Goal: Contribute content: Add original content to the website for others to see

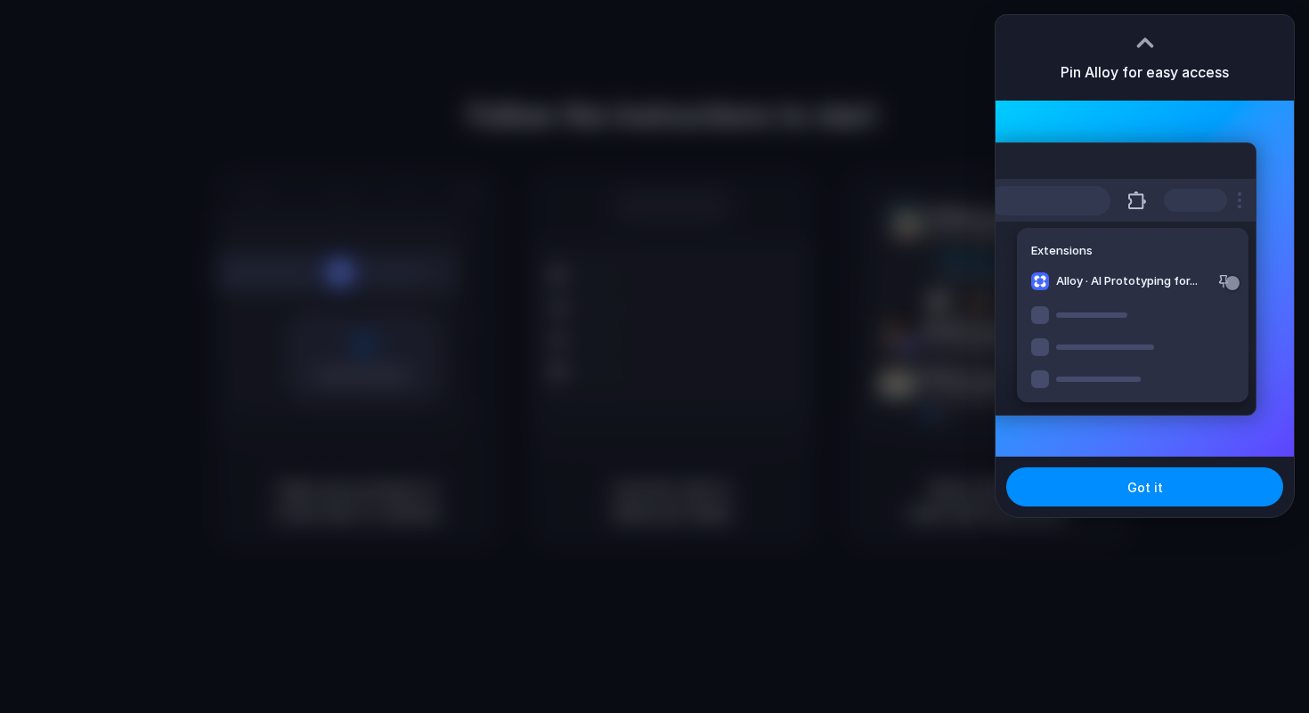
click at [981, 204] on div at bounding box center [654, 356] width 1309 height 713
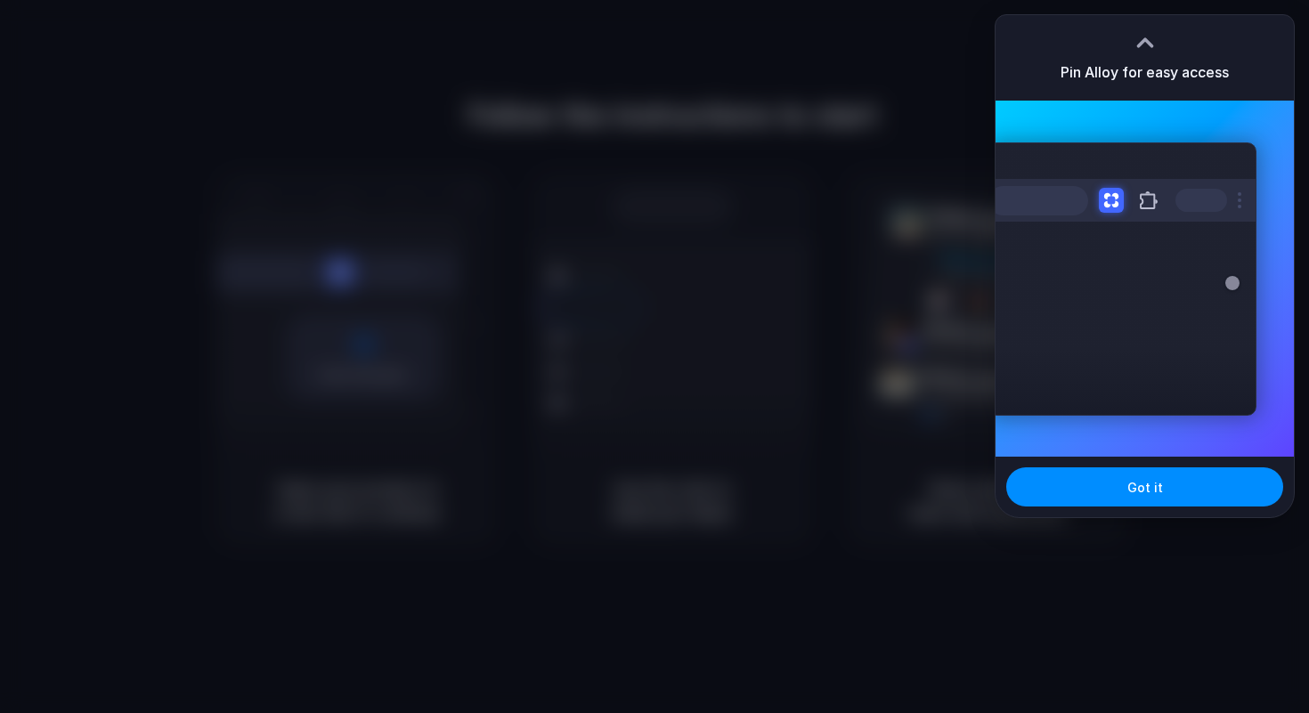
click at [1144, 464] on div "Got it" at bounding box center [1145, 487] width 298 height 61
click at [1143, 478] on span "Got it" at bounding box center [1145, 487] width 36 height 19
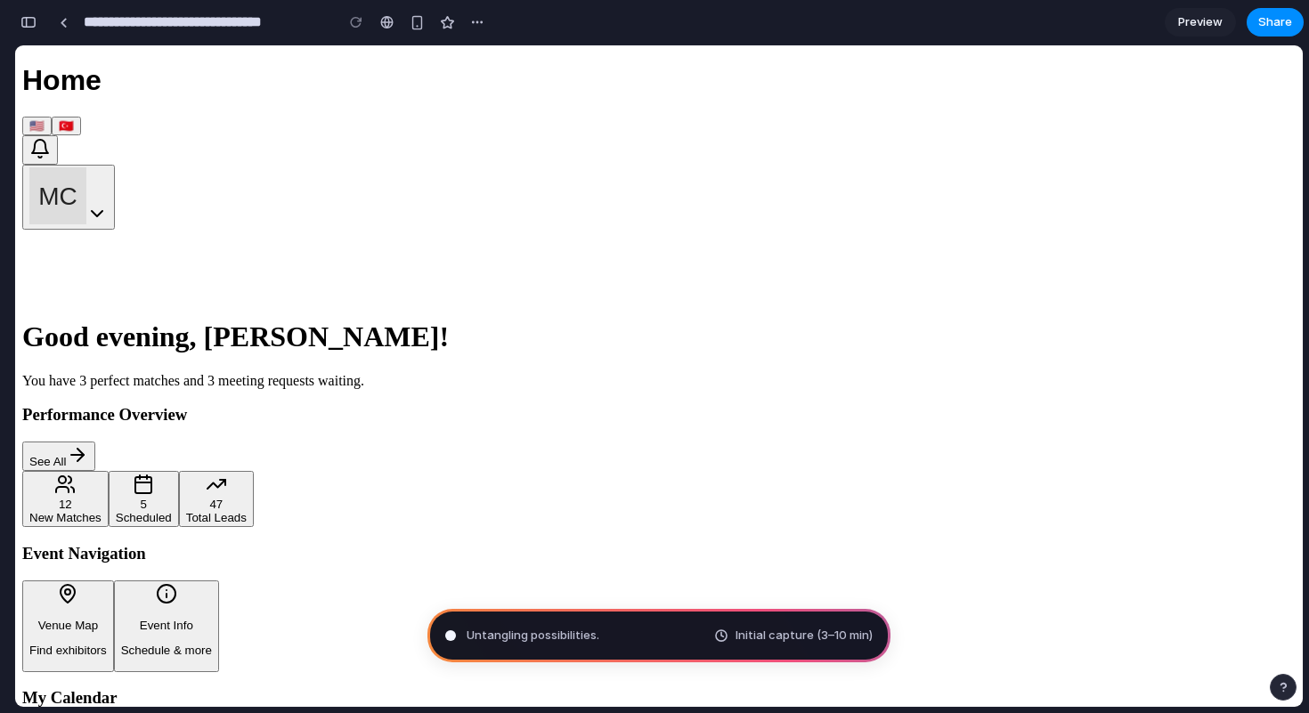
type input "**********"
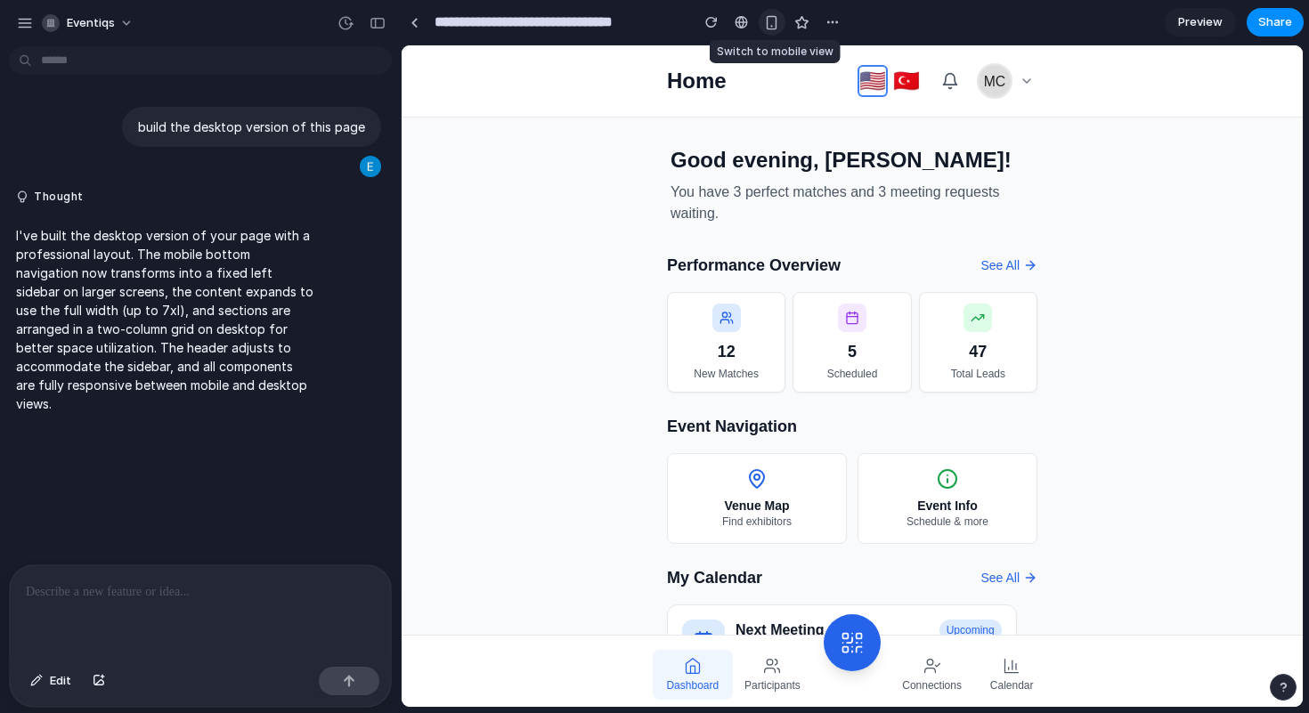
click at [771, 28] on div "button" at bounding box center [771, 22] width 15 height 15
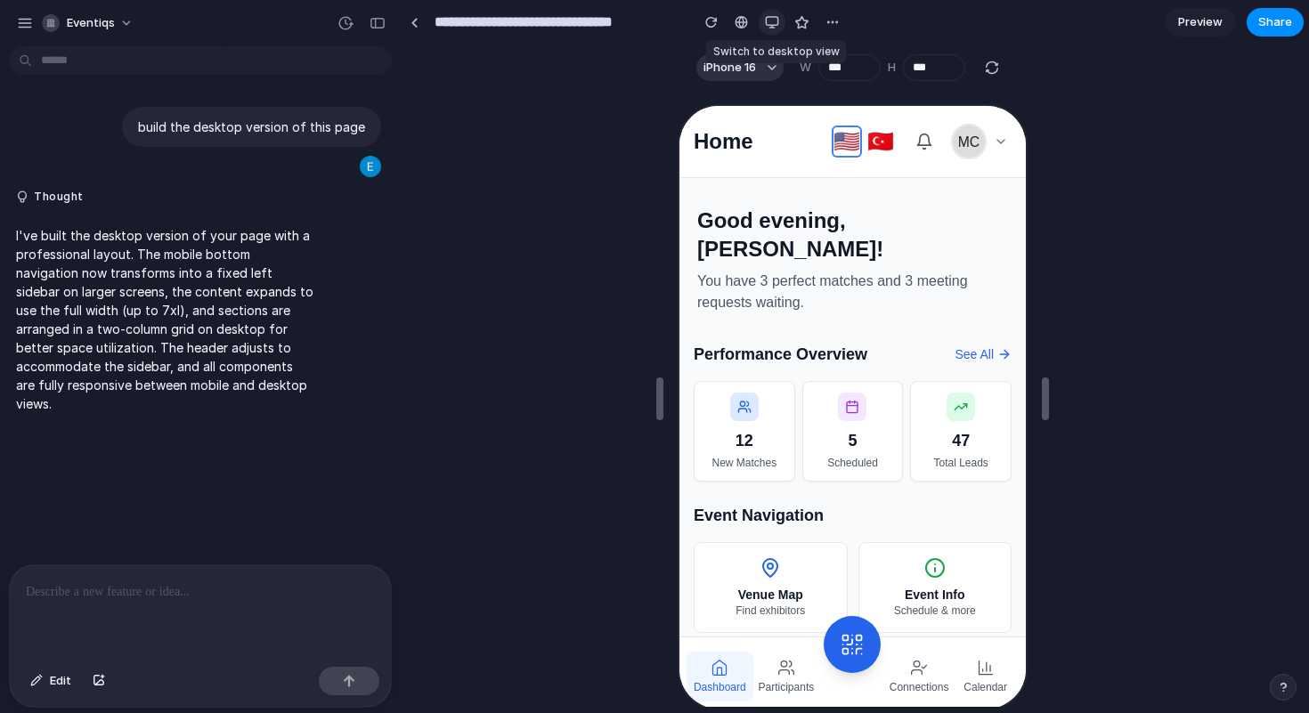
click at [771, 28] on div "button" at bounding box center [772, 22] width 14 height 14
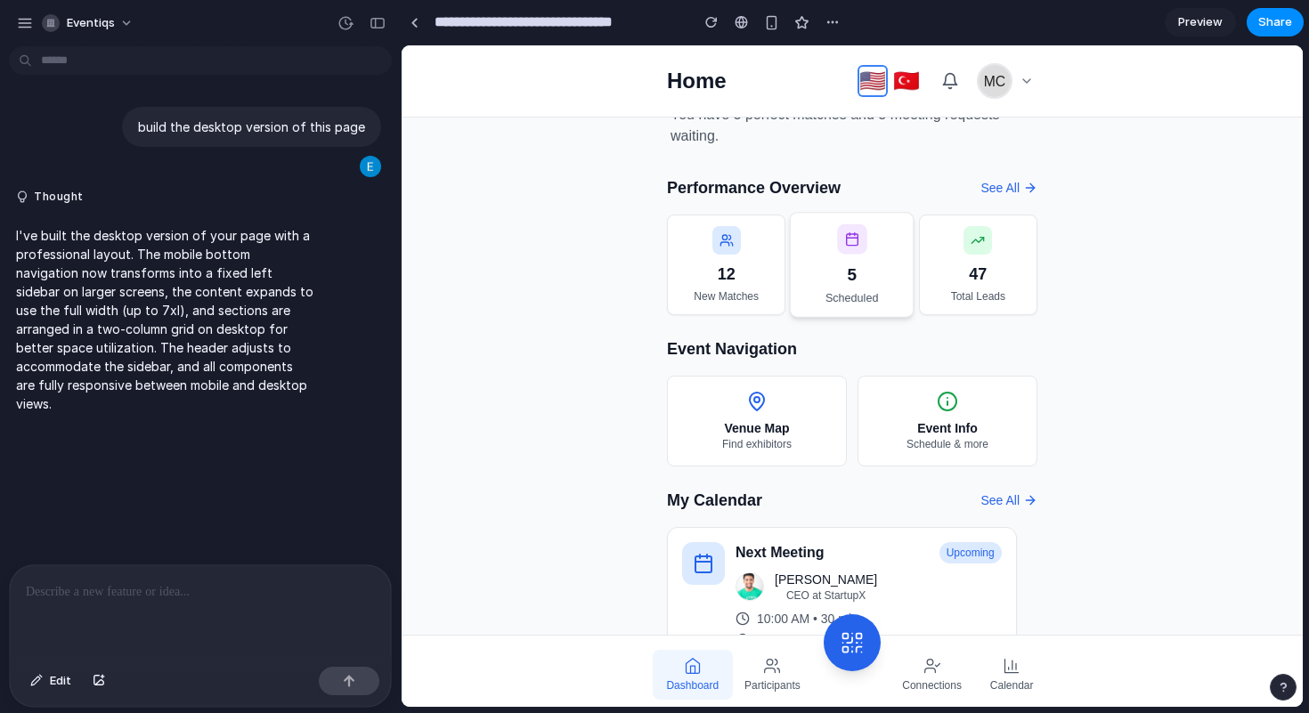
scroll to position [84, 0]
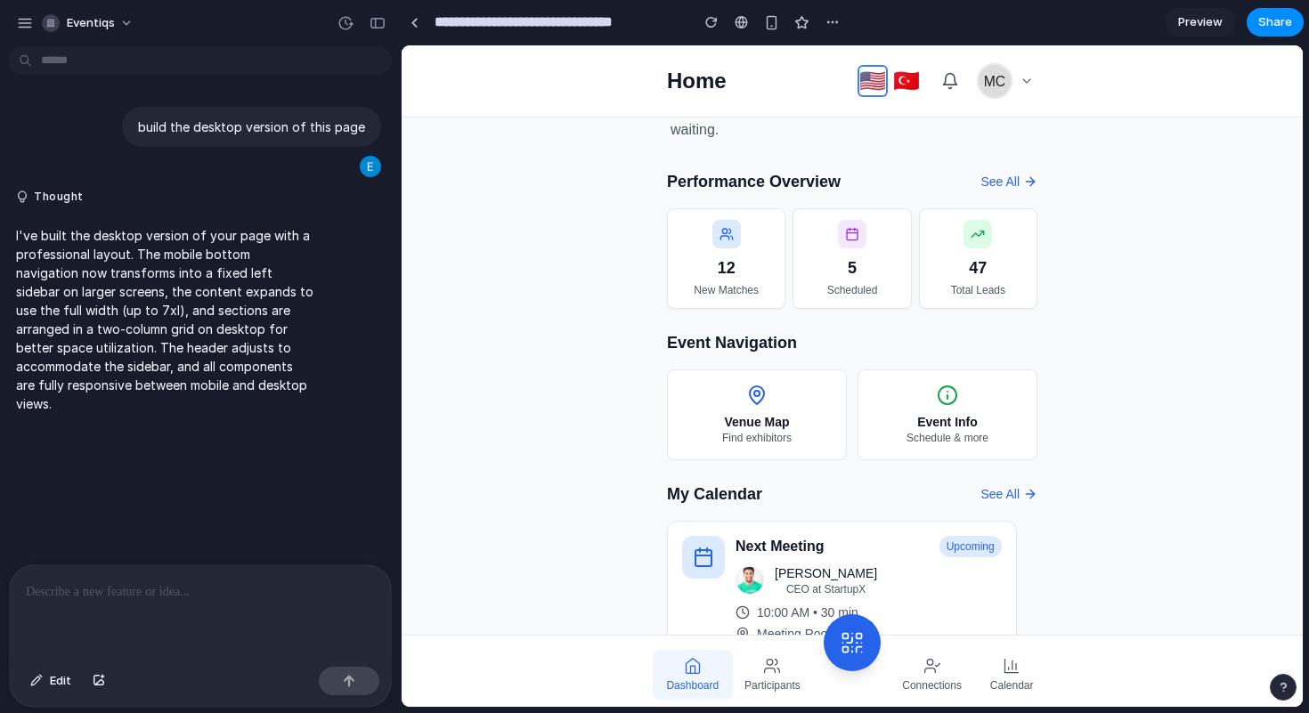
click at [207, 598] on p at bounding box center [200, 592] width 349 height 21
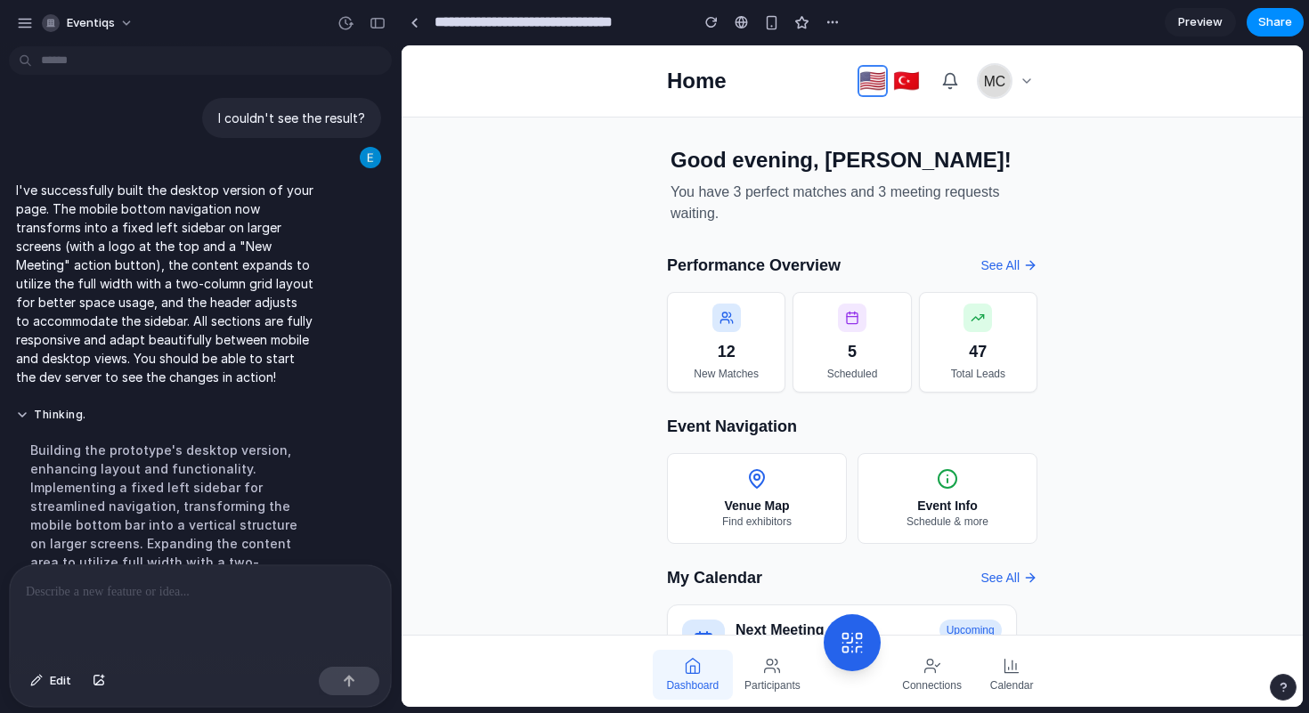
scroll to position [349, 0]
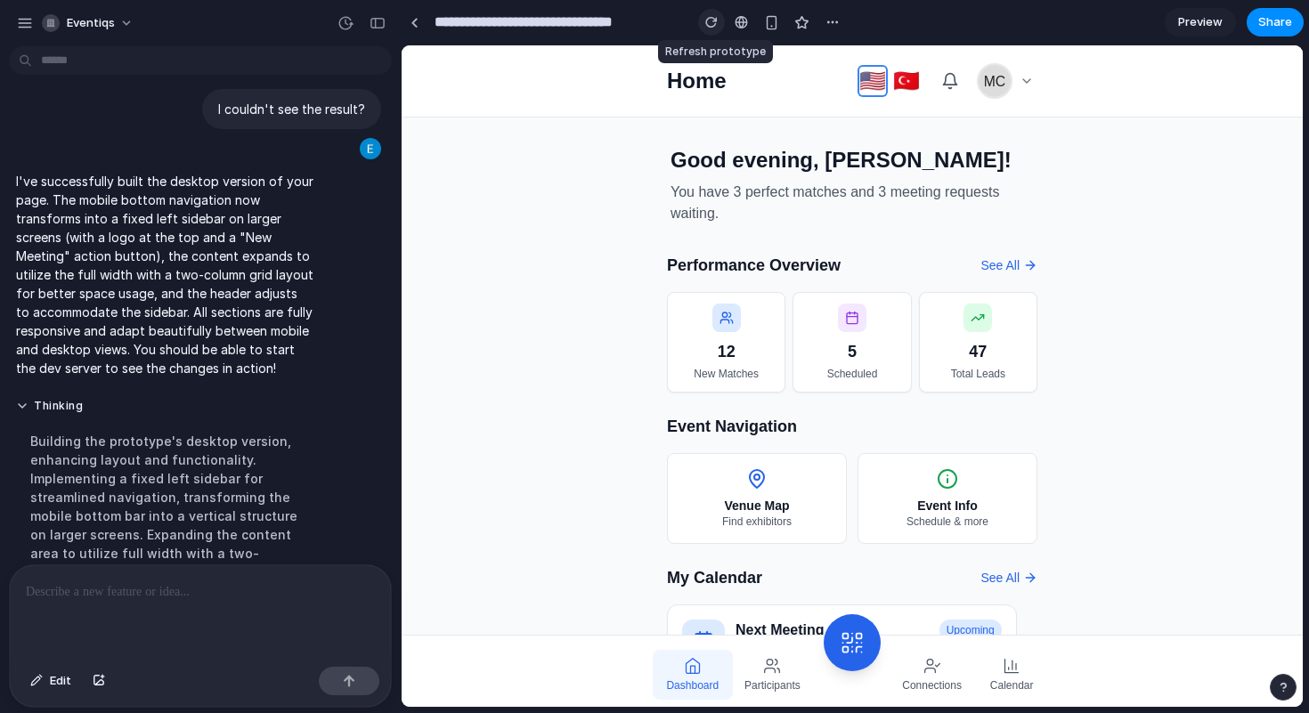
click at [708, 20] on div "button" at bounding box center [711, 22] width 12 height 12
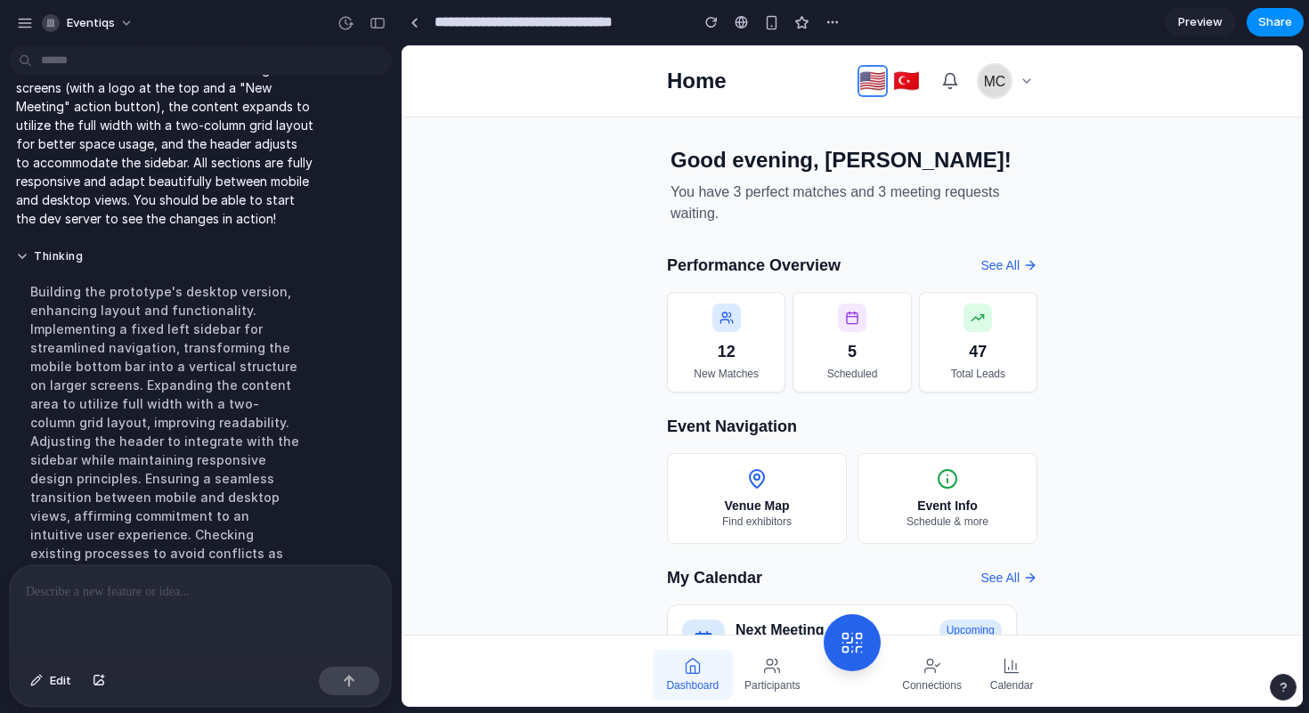
scroll to position [544, 0]
